Goal: Task Accomplishment & Management: Use online tool/utility

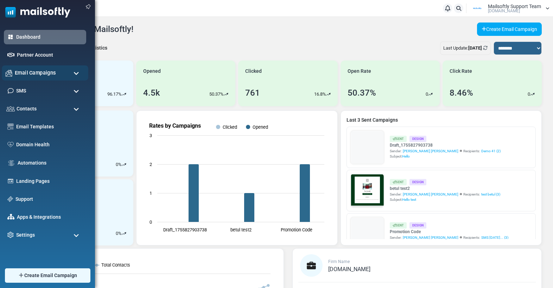
click at [67, 75] on div "Email Campaigns" at bounding box center [45, 72] width 87 height 15
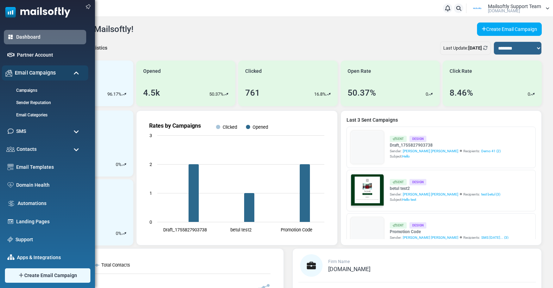
click at [67, 75] on div "Email Campaigns" at bounding box center [45, 72] width 87 height 15
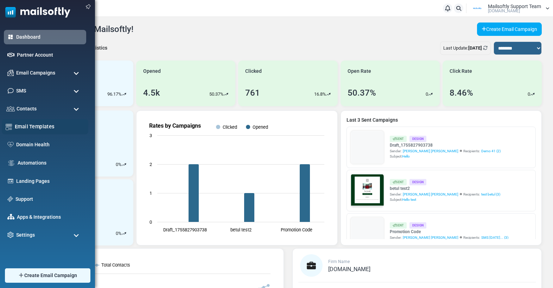
click at [45, 128] on link "Email Templates" at bounding box center [50, 127] width 70 height 8
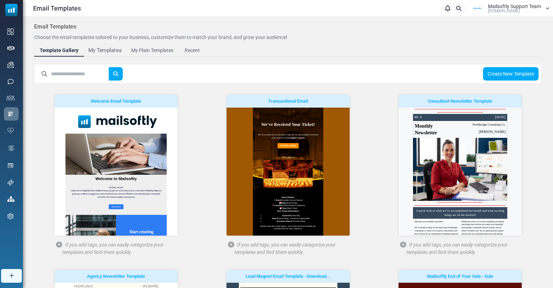
click at [109, 48] on div "My Templates" at bounding box center [104, 50] width 33 height 8
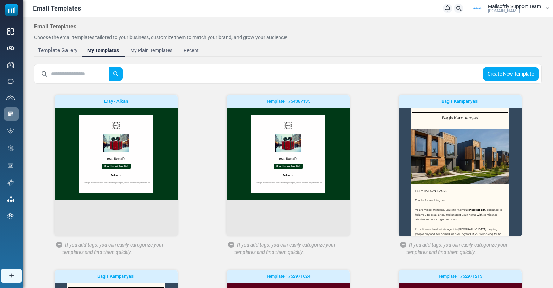
click at [72, 52] on div "Template Gallery" at bounding box center [58, 50] width 40 height 8
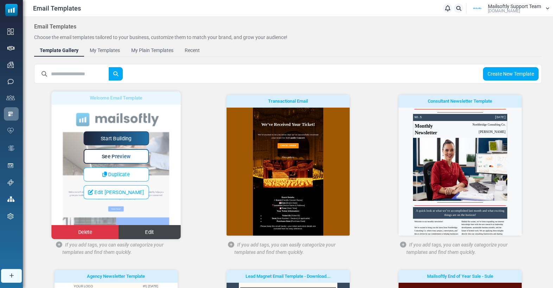
click at [151, 232] on span "Edit" at bounding box center [149, 232] width 9 height 6
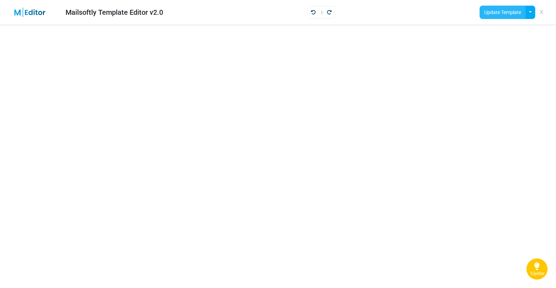
click at [500, 15] on button "Update Template" at bounding box center [502, 12] width 46 height 13
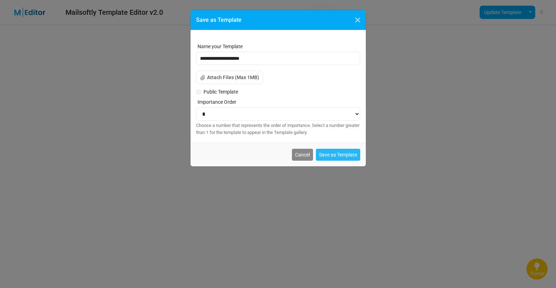
click at [328, 153] on button "Save as Template" at bounding box center [338, 155] width 44 height 12
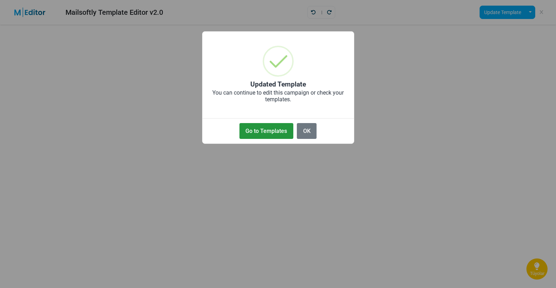
click at [259, 127] on button "Go to Templates" at bounding box center [266, 131] width 54 height 16
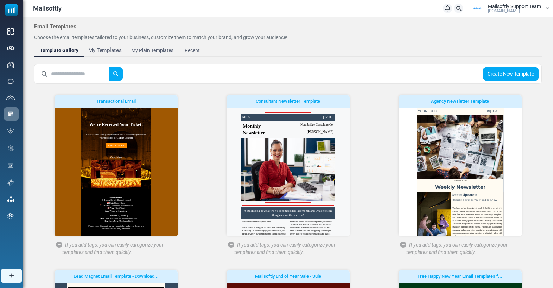
click at [114, 50] on div "My Templates" at bounding box center [104, 50] width 33 height 8
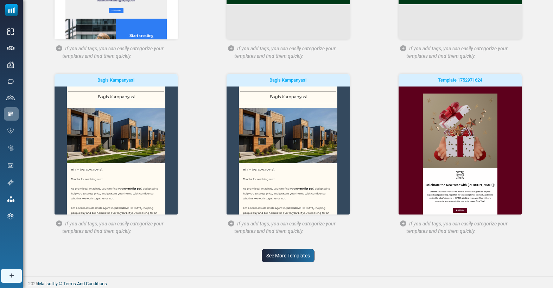
scroll to position [197, 0]
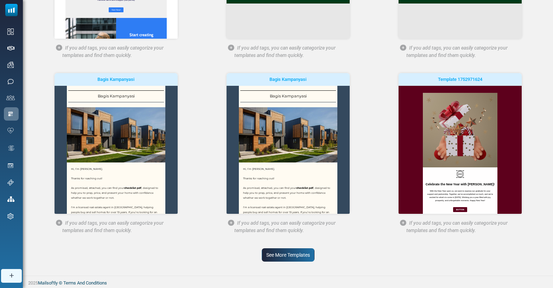
click at [284, 257] on link "See More Templates" at bounding box center [288, 254] width 53 height 13
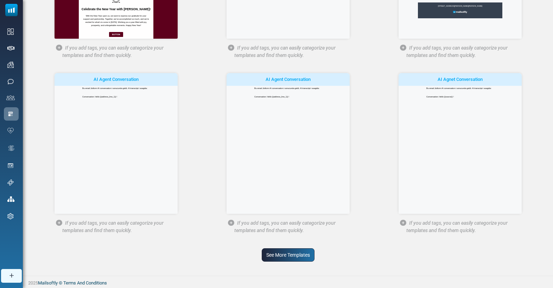
scroll to position [550, 0]
click at [271, 252] on link "See More Templates" at bounding box center [288, 254] width 53 height 13
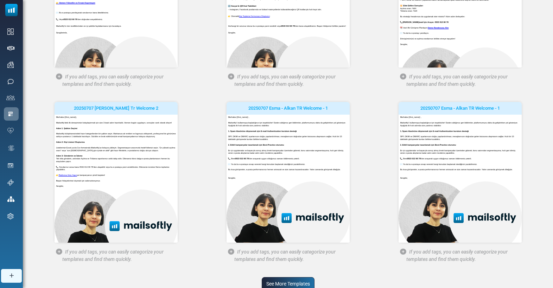
scroll to position [904, 0]
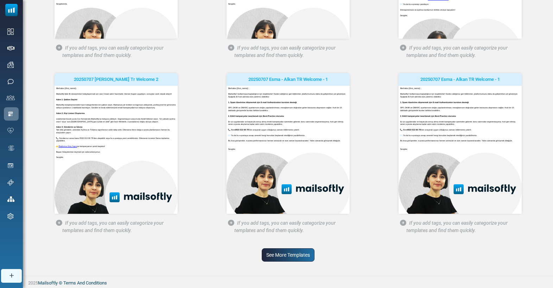
click at [287, 253] on link "See More Templates" at bounding box center [288, 254] width 53 height 13
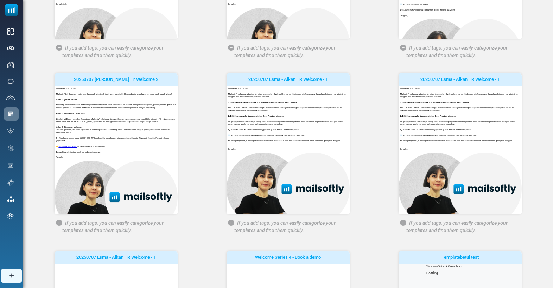
scroll to position [0, 0]
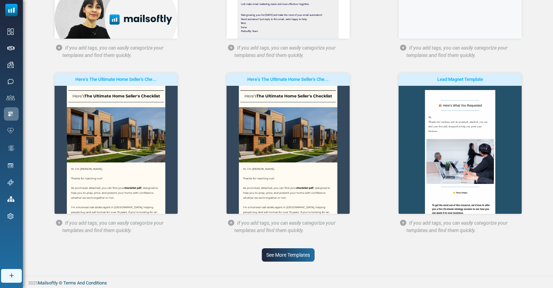
click at [303, 261] on link "See More Templates" at bounding box center [288, 254] width 53 height 13
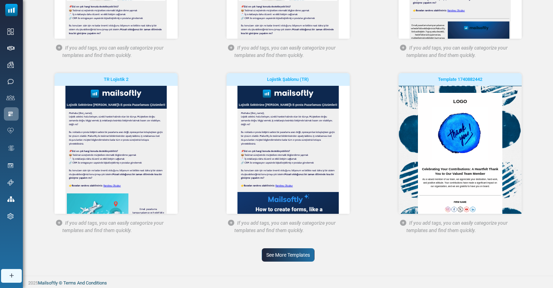
click at [294, 256] on link "See More Templates" at bounding box center [288, 254] width 53 height 13
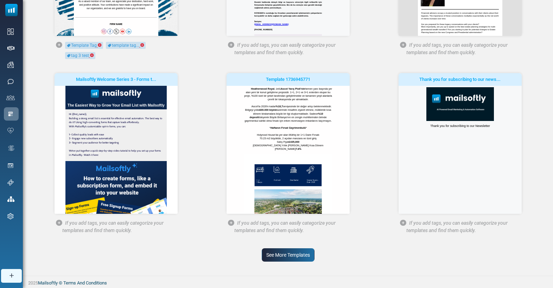
click at [287, 257] on link "See More Templates" at bounding box center [288, 254] width 53 height 13
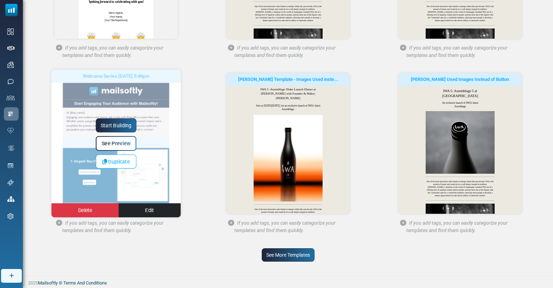
click at [119, 141] on span "See Preview" at bounding box center [116, 144] width 29 height 6
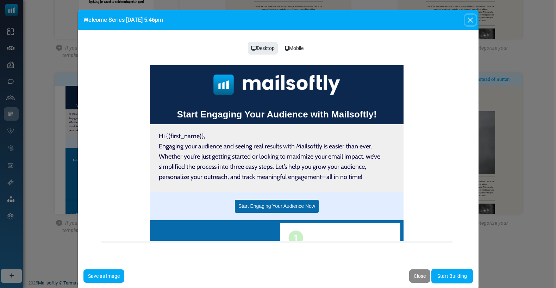
click at [472, 20] on button "Close" at bounding box center [470, 20] width 11 height 11
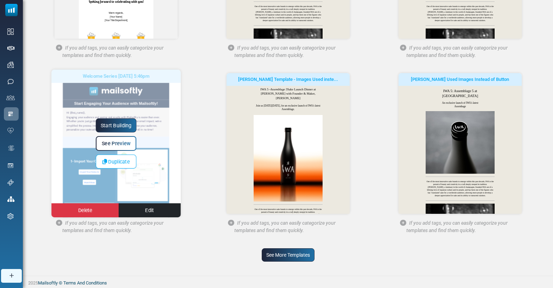
click at [113, 127] on link "Start Building" at bounding box center [116, 126] width 41 height 14
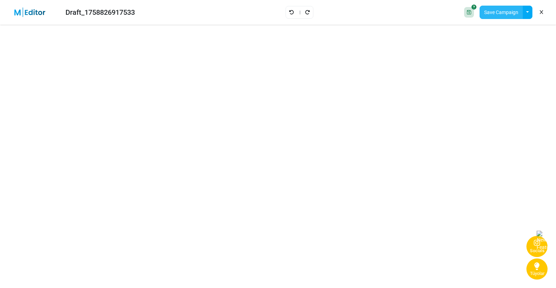
click at [492, 16] on button "Save Campaign" at bounding box center [500, 12] width 43 height 13
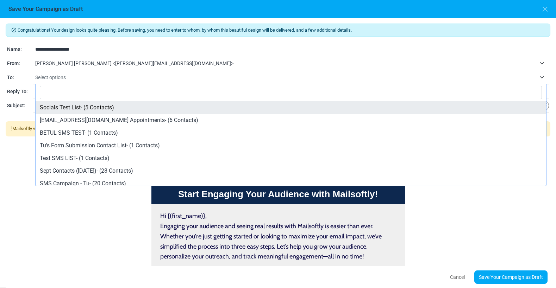
click at [202, 78] on span "Select options" at bounding box center [285, 77] width 501 height 8
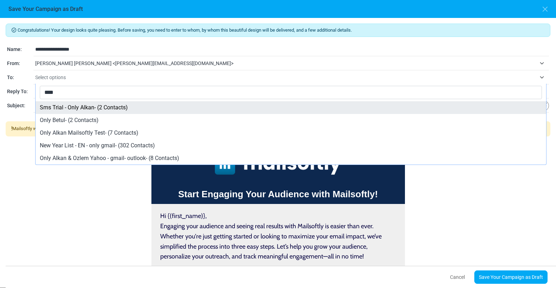
type input "****"
select select "*****"
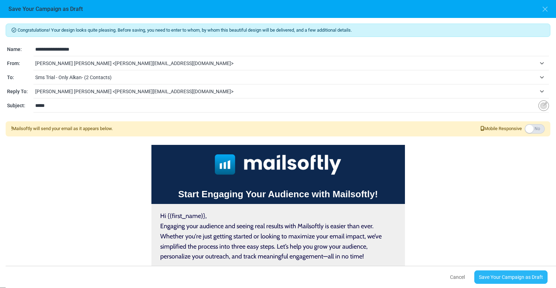
click at [498, 277] on link "Save Your Campaign as Draft" at bounding box center [510, 277] width 73 height 13
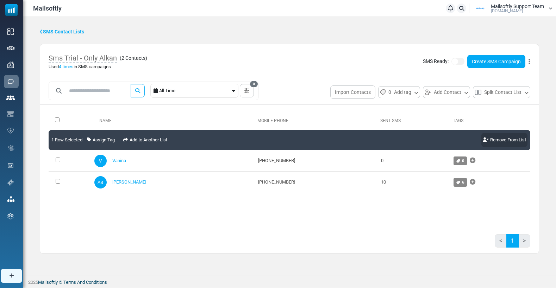
click at [500, 138] on link "Remove From List" at bounding box center [504, 140] width 46 height 14
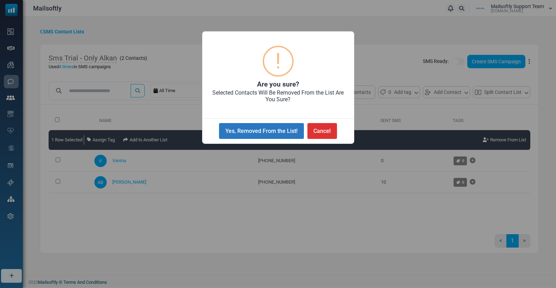
click at [279, 133] on button "Yes, Removed From the List!" at bounding box center [261, 131] width 84 height 16
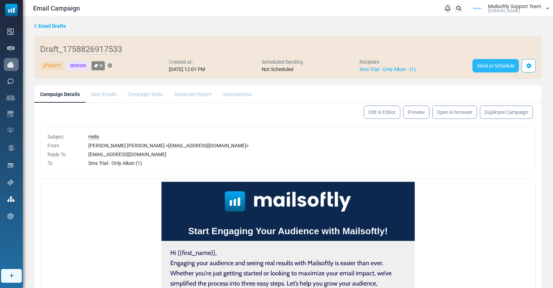
click at [498, 68] on link "Send or Schedule" at bounding box center [496, 65] width 46 height 13
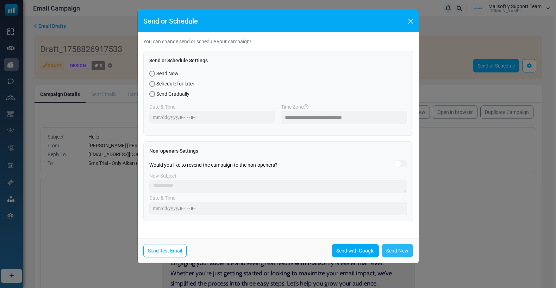
click at [395, 250] on link "Send Now" at bounding box center [396, 250] width 31 height 13
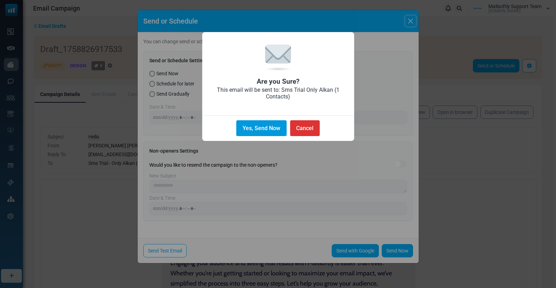
click at [277, 131] on button "Yes, Send Now" at bounding box center [261, 128] width 50 height 16
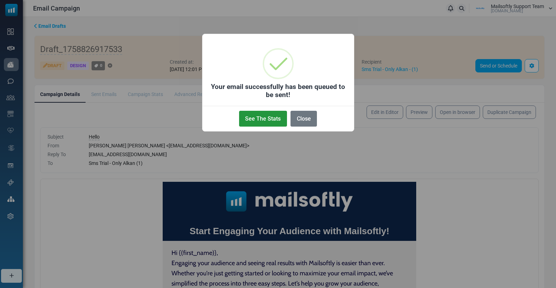
click at [268, 116] on button "See The Stats" at bounding box center [263, 119] width 48 height 16
